Goal: Task Accomplishment & Management: Manage account settings

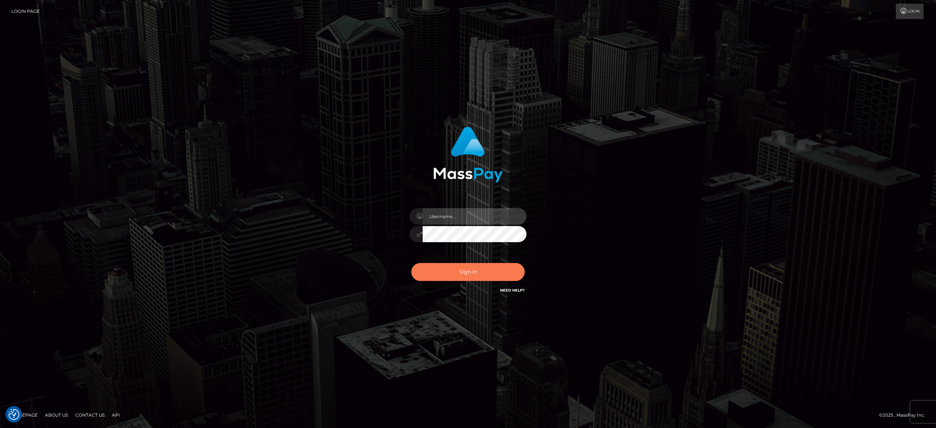
type input "alexandra.barbu"
click at [449, 265] on button "Sign in" at bounding box center [467, 272] width 113 height 18
click at [449, 266] on button "Sign in" at bounding box center [467, 272] width 113 height 18
type input "[PERSON_NAME].[PERSON_NAME]"
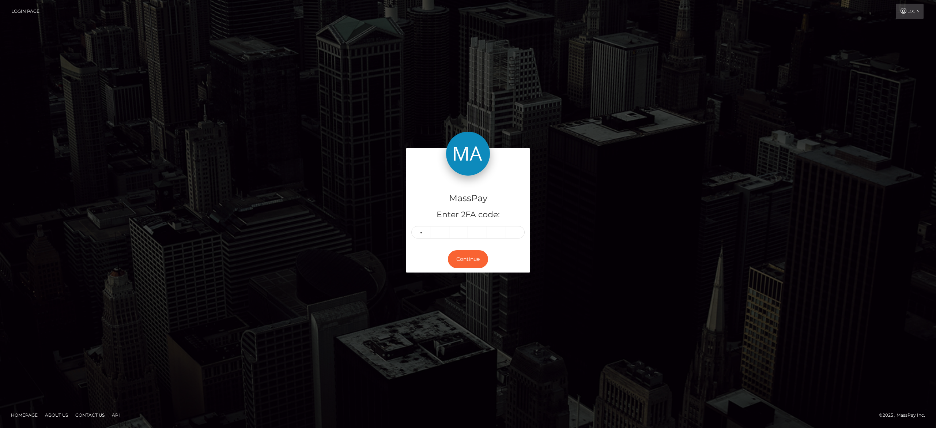
type input "8"
type input "5"
type input "6"
type input "3"
type input "5"
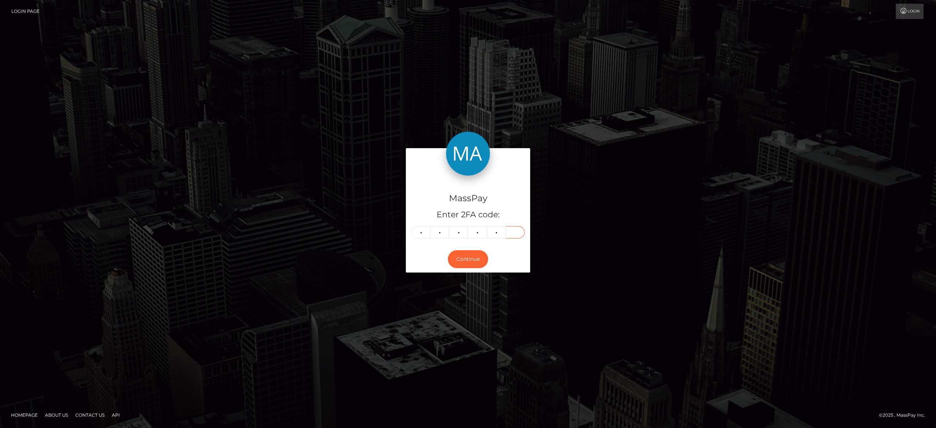
type input "1"
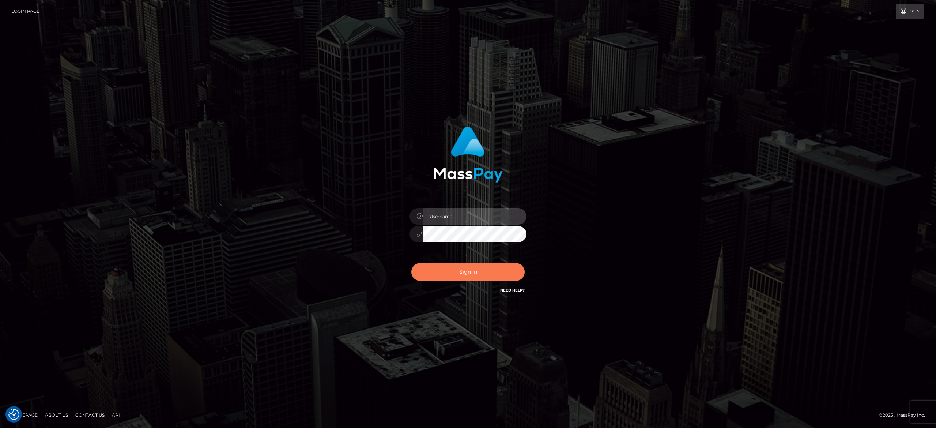
type input "[PERSON_NAME].[PERSON_NAME]"
click at [453, 274] on button "Sign in" at bounding box center [467, 272] width 113 height 18
